Goal: Task Accomplishment & Management: Use online tool/utility

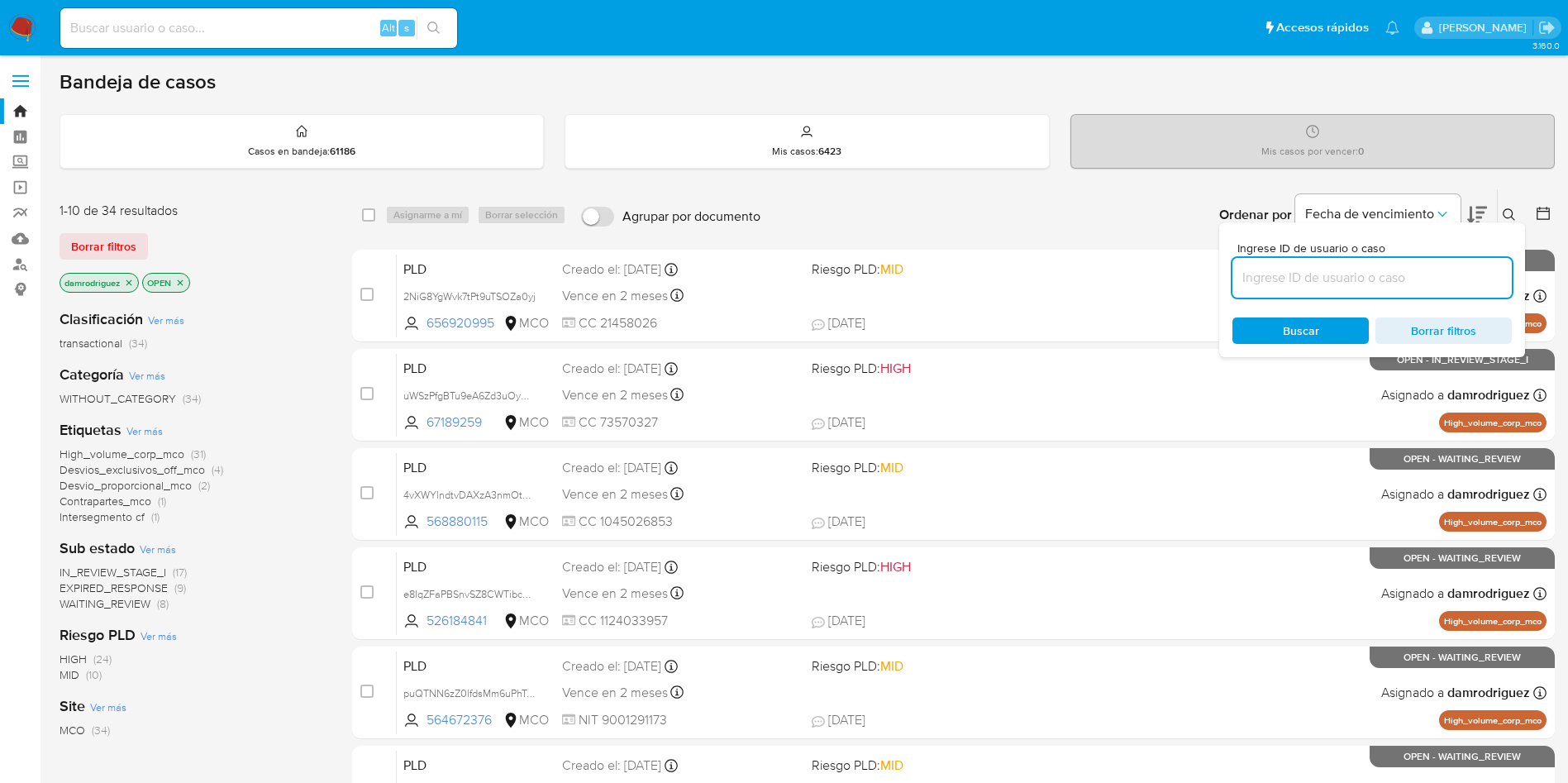
click at [31, 28] on img at bounding box center [23, 28] width 28 height 28
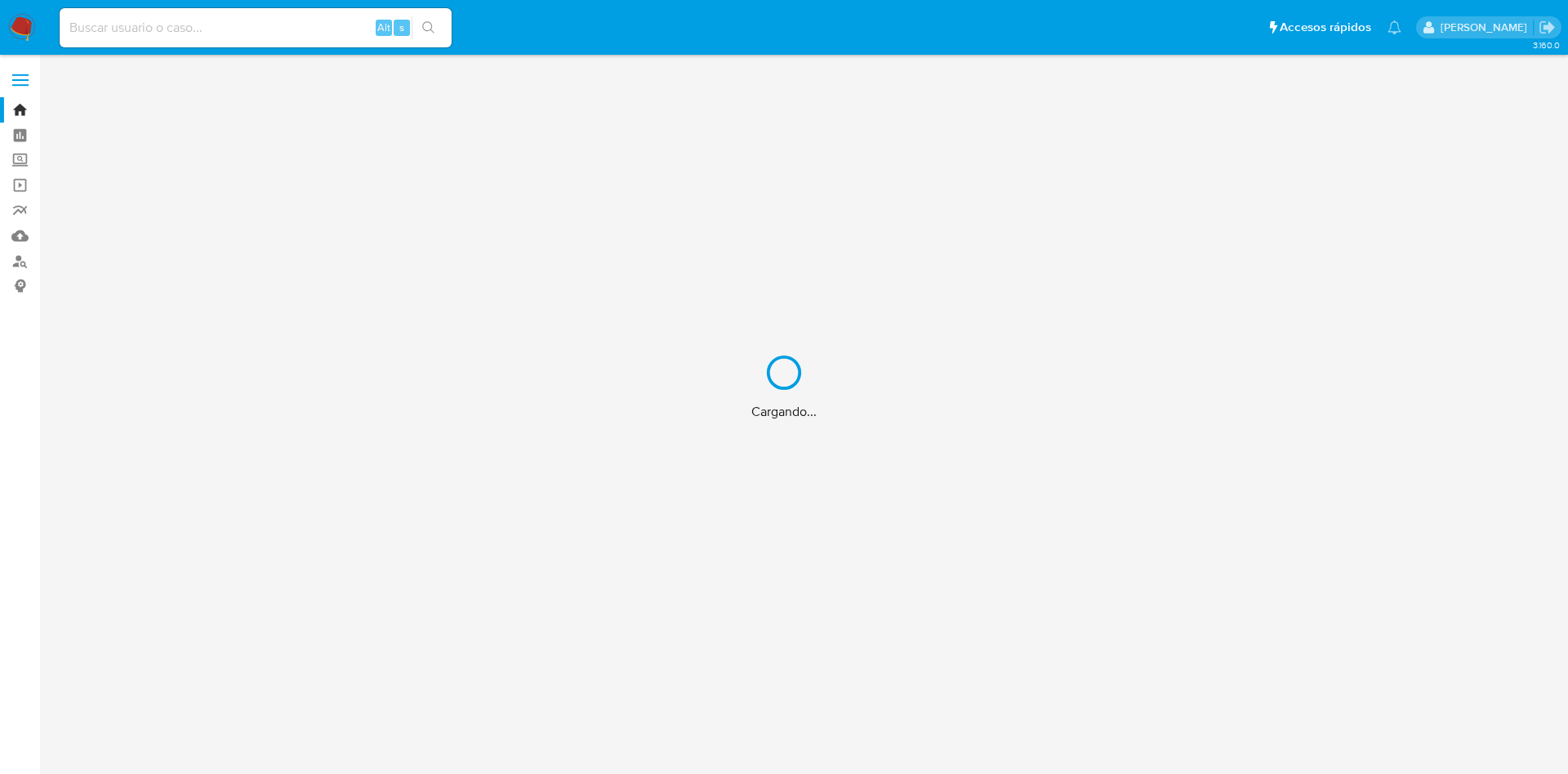
click at [1041, 87] on div "Cargando..." at bounding box center [784, 387] width 1568 height 774
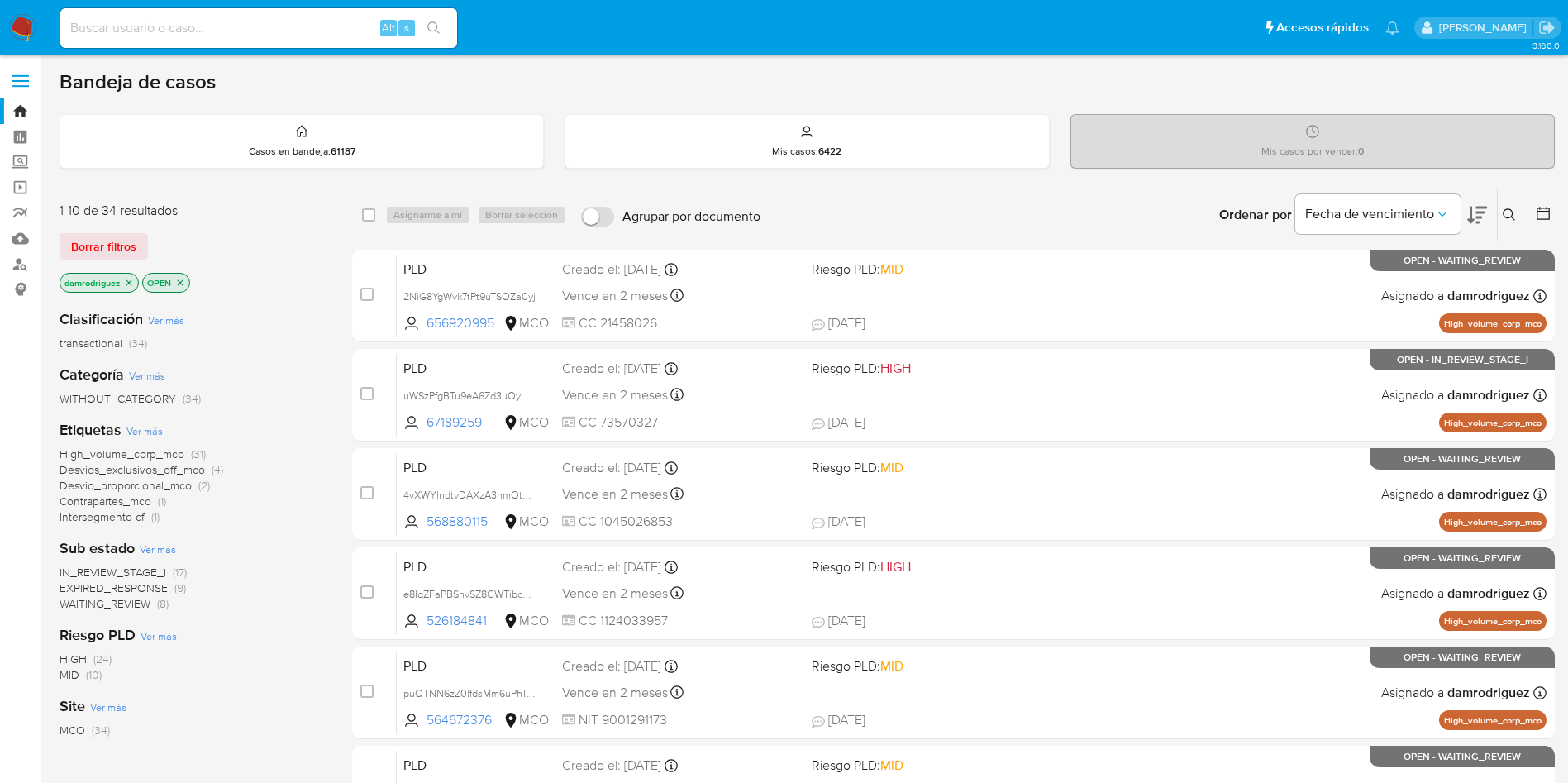
click at [310, 412] on div "Clasificación Ver más transactional (34) Categoría Ver más WITHOUT_CATEGORY (34…" at bounding box center [192, 577] width 266 height 562
